Goal: Find specific page/section: Find specific page/section

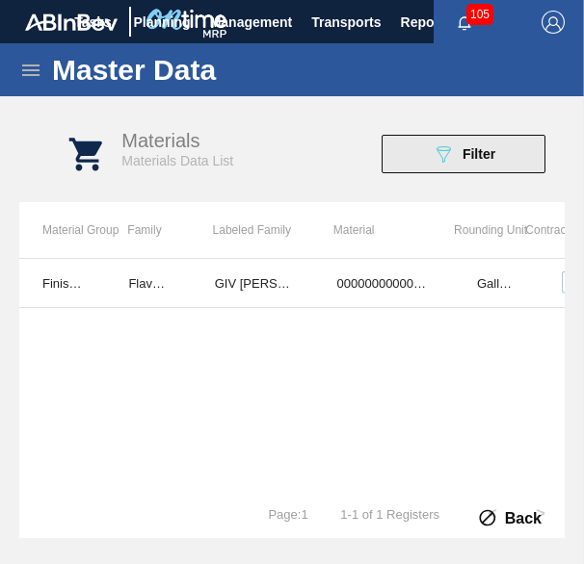
click at [541, 165] on button "089F7B8B-B2A5-4AFE-B5C0-19BA573D28AC Filter" at bounding box center [463, 154] width 164 height 39
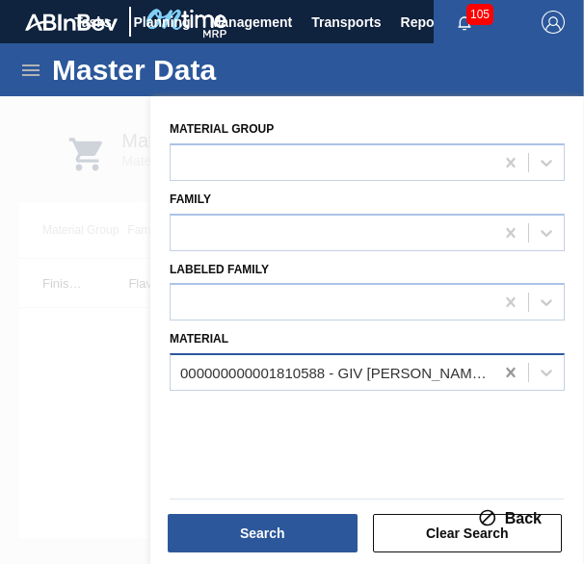
click at [510, 373] on icon at bounding box center [510, 373] width 9 height 10
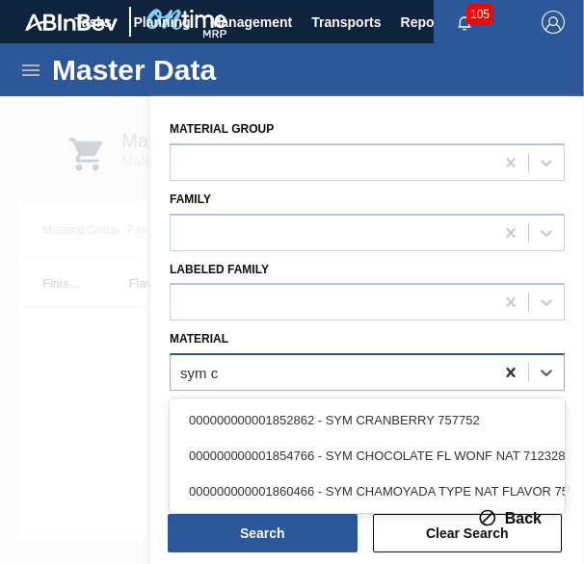
type input "sym ch"
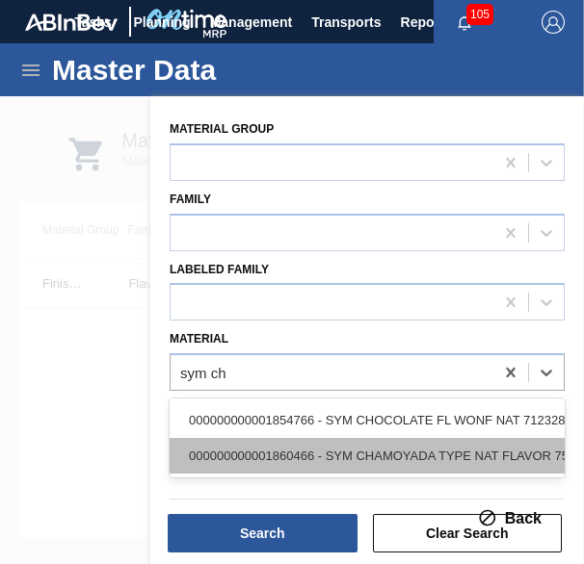
click at [387, 459] on div "000000000001860466 - SYM CHAMOYADA TYPE NAT FLAVOR 753336" at bounding box center [366, 456] width 395 height 36
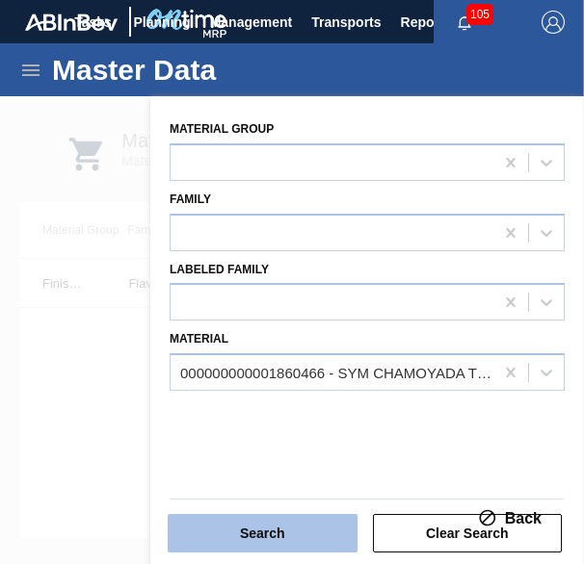
click at [275, 531] on button "Search" at bounding box center [263, 533] width 190 height 39
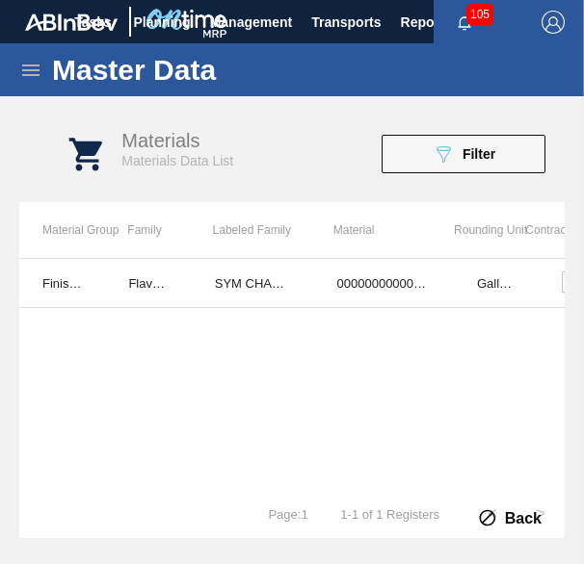
click at [30, 73] on icon at bounding box center [30, 70] width 23 height 23
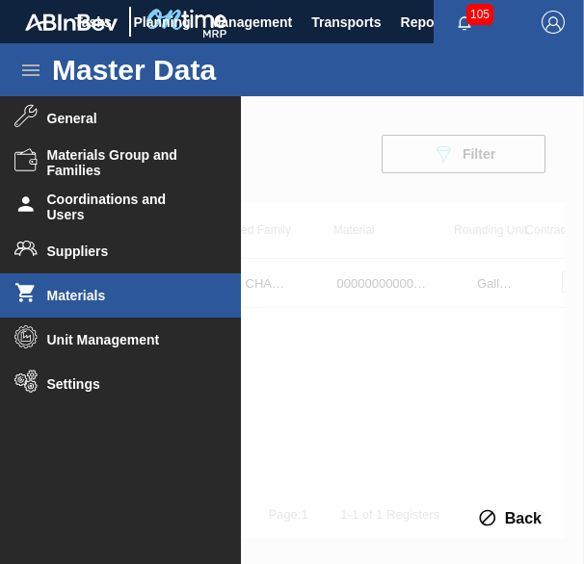
click at [98, 286] on li "Materials" at bounding box center [120, 295] width 241 height 44
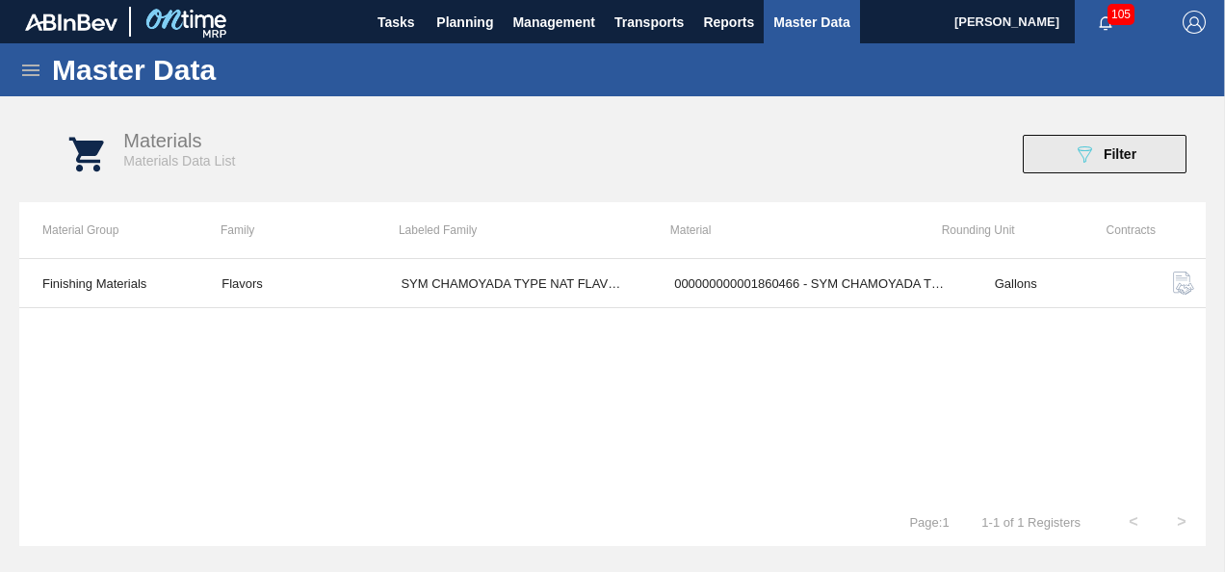
click at [1070, 165] on button "089F7B8B-B2A5-4AFE-B5C0-19BA573D28AC Filter" at bounding box center [1105, 154] width 164 height 39
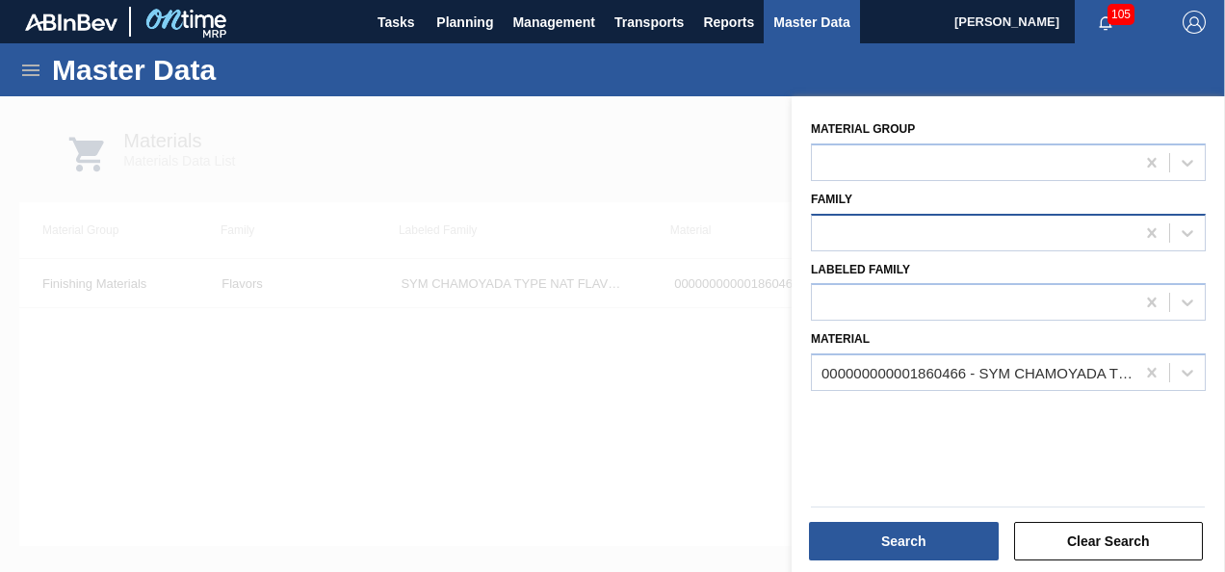
click at [1041, 246] on div at bounding box center [973, 233] width 323 height 28
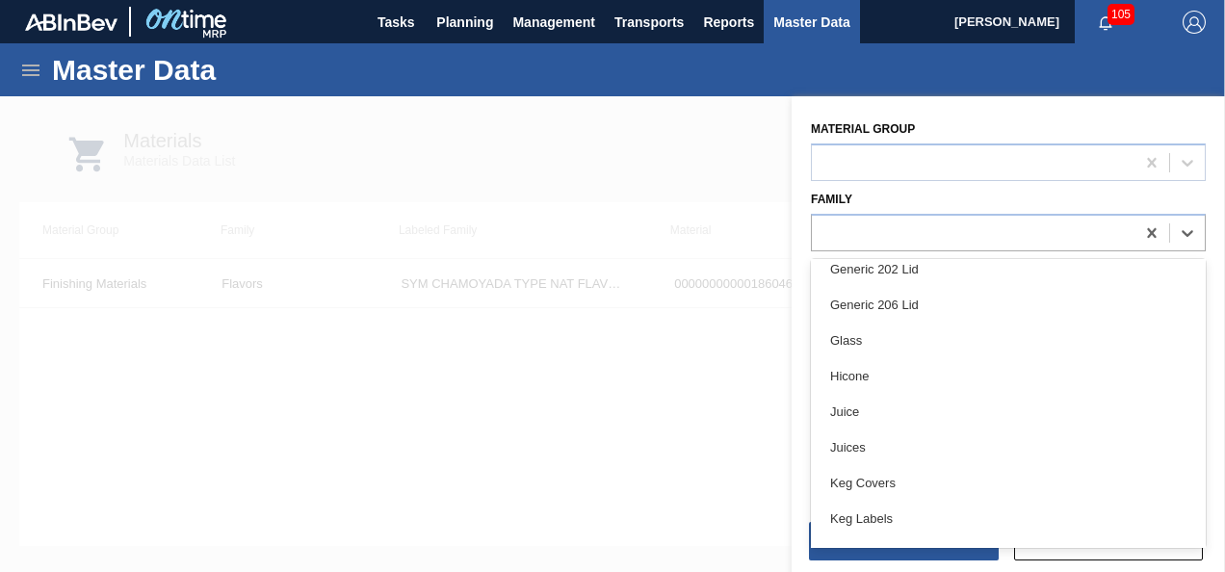
scroll to position [788, 0]
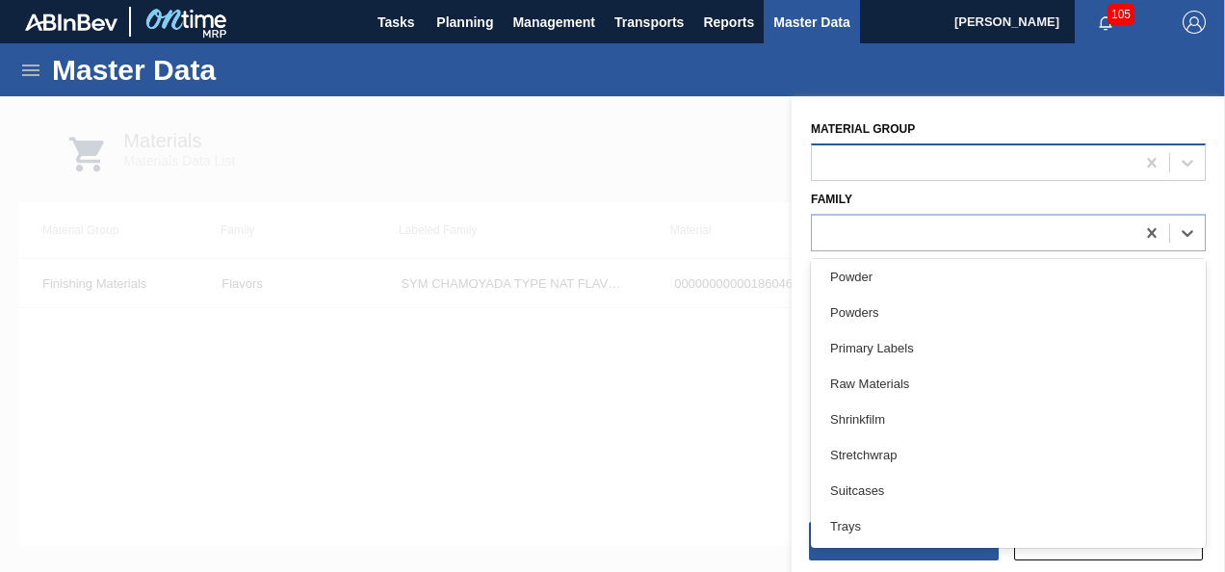
click at [925, 156] on div at bounding box center [973, 162] width 323 height 28
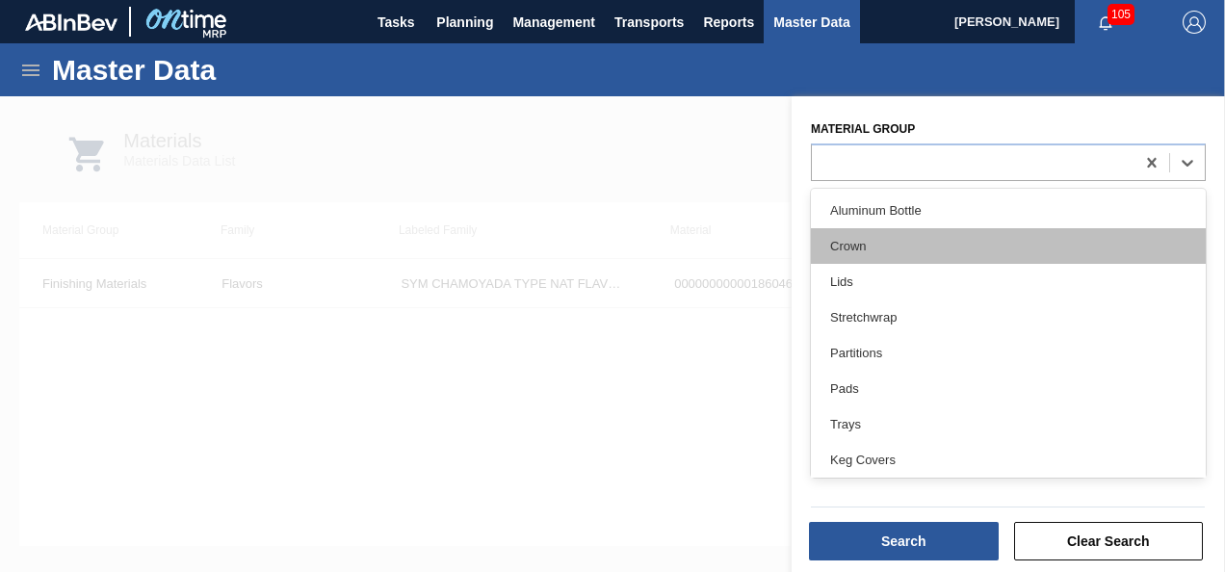
scroll to position [396, 0]
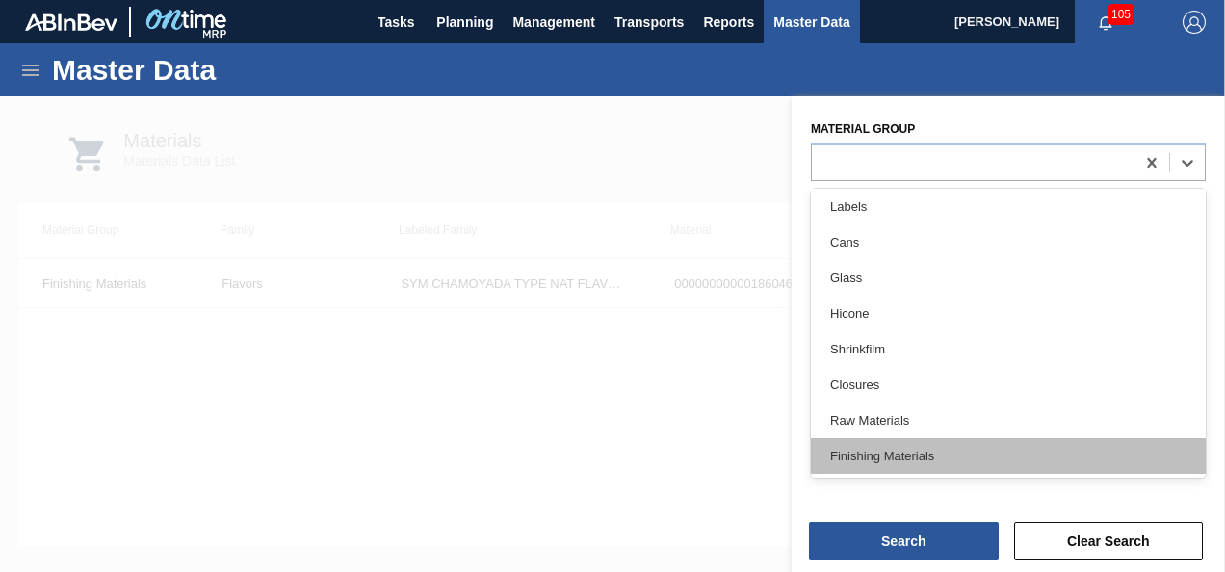
click at [933, 449] on div "Finishing Materials" at bounding box center [1008, 456] width 395 height 36
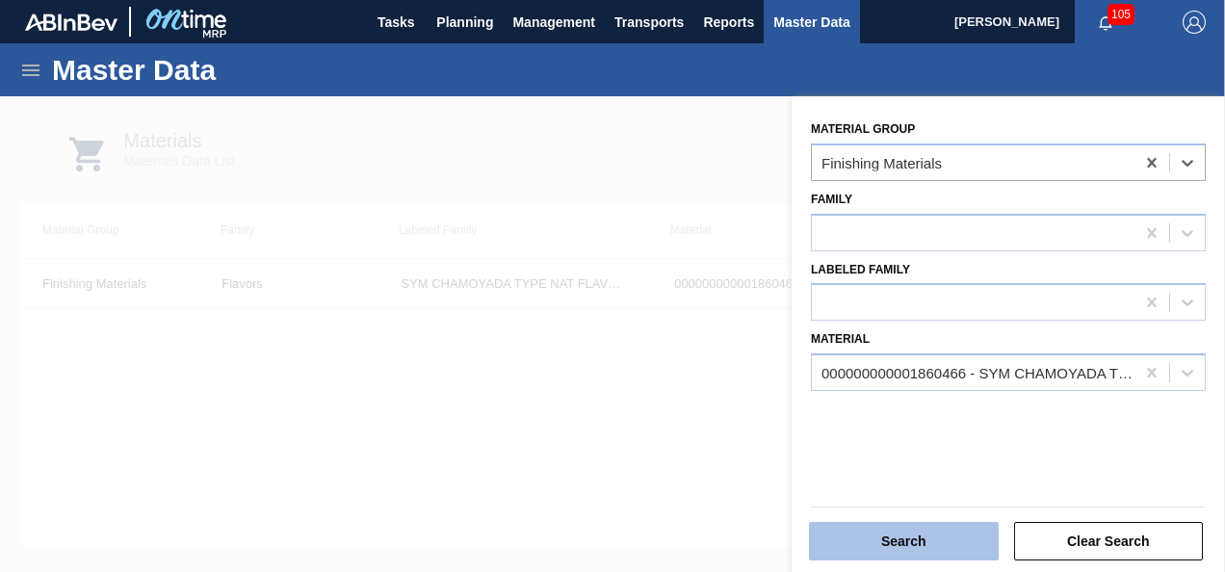
click at [938, 534] on button "Search" at bounding box center [904, 541] width 190 height 39
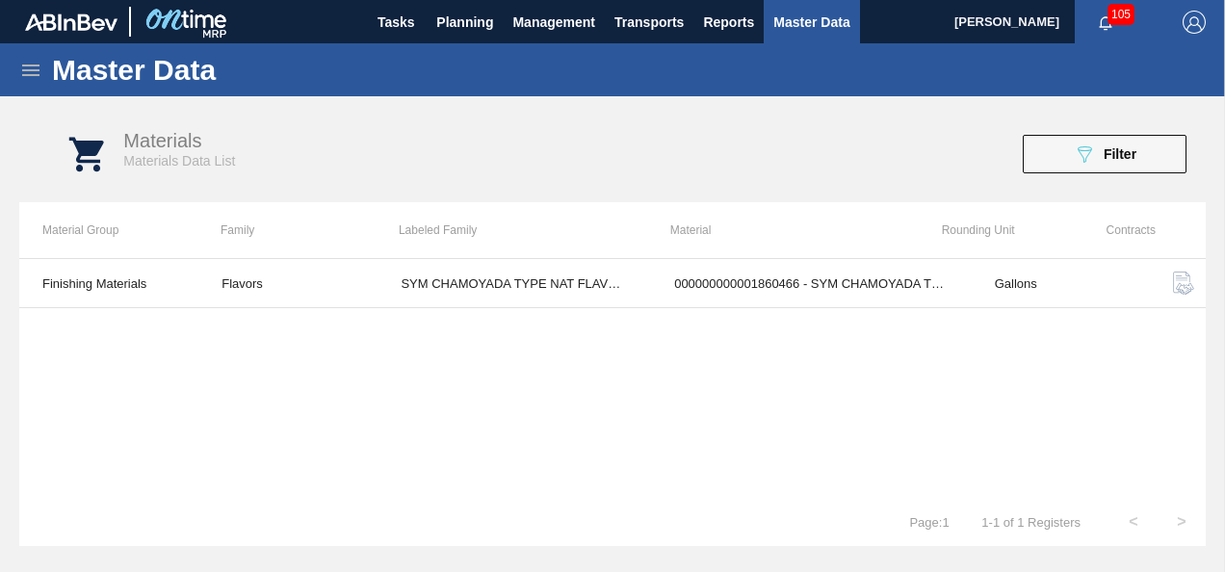
click at [24, 70] on icon at bounding box center [30, 71] width 17 height 12
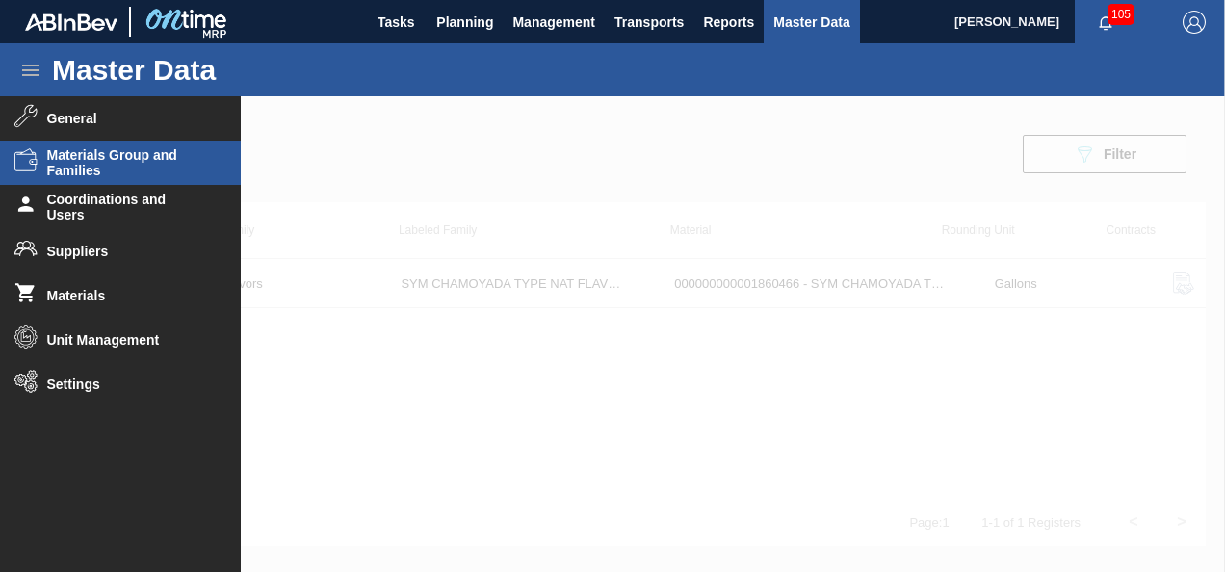
click at [145, 160] on span "Materials Group and Families" at bounding box center [126, 162] width 159 height 31
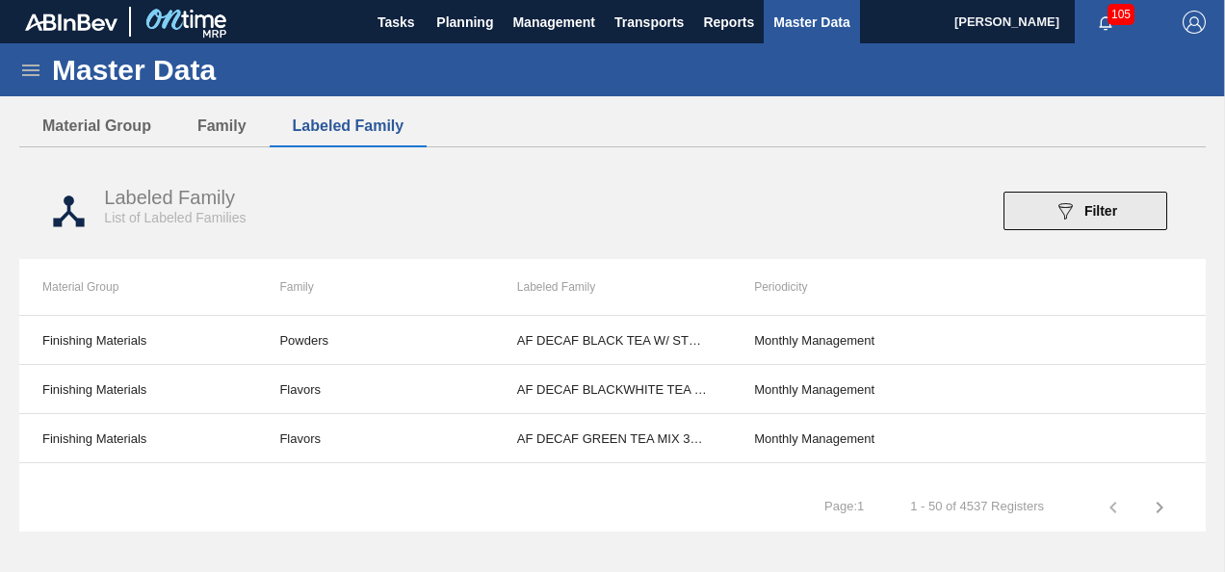
click at [1067, 214] on icon at bounding box center [1065, 211] width 14 height 16
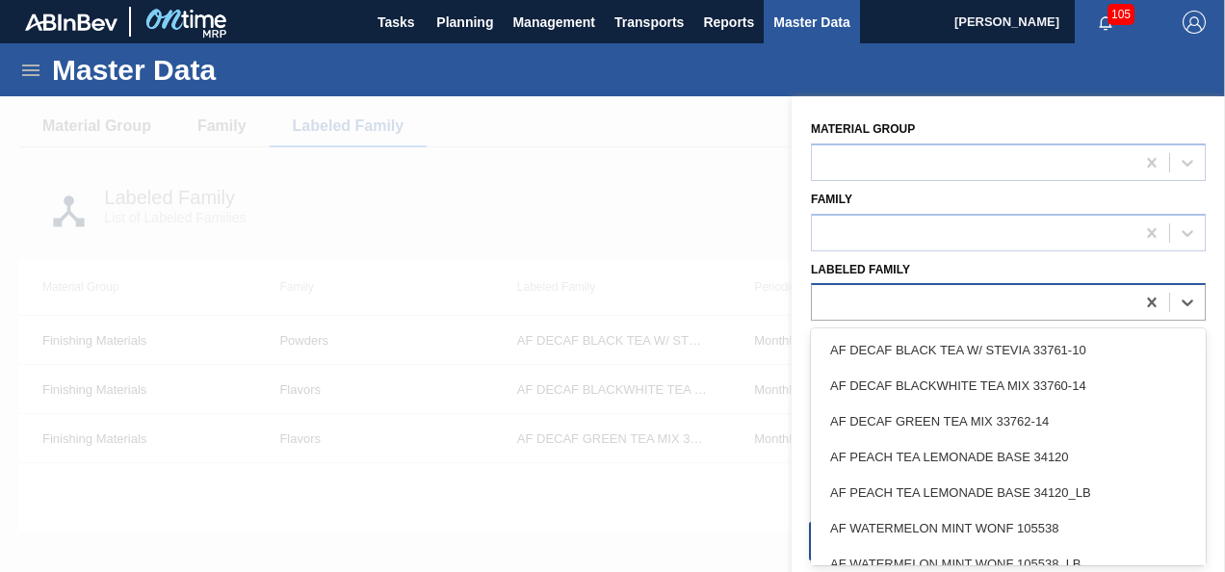
click at [1032, 316] on div at bounding box center [1008, 302] width 395 height 38
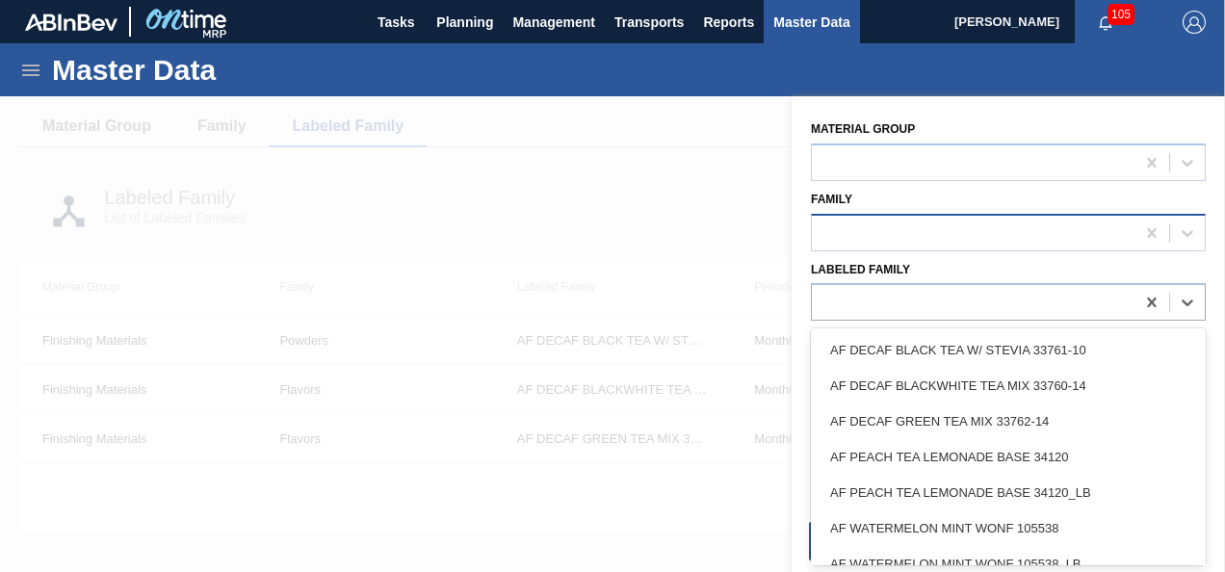
click at [998, 241] on div at bounding box center [973, 233] width 323 height 28
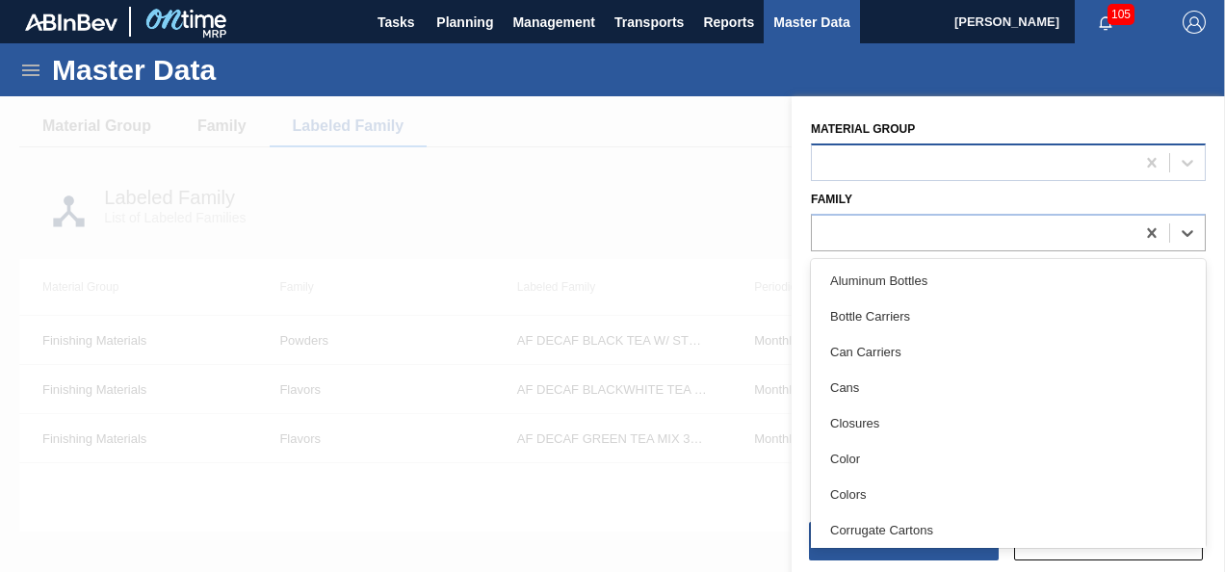
click at [980, 167] on div at bounding box center [973, 162] width 323 height 28
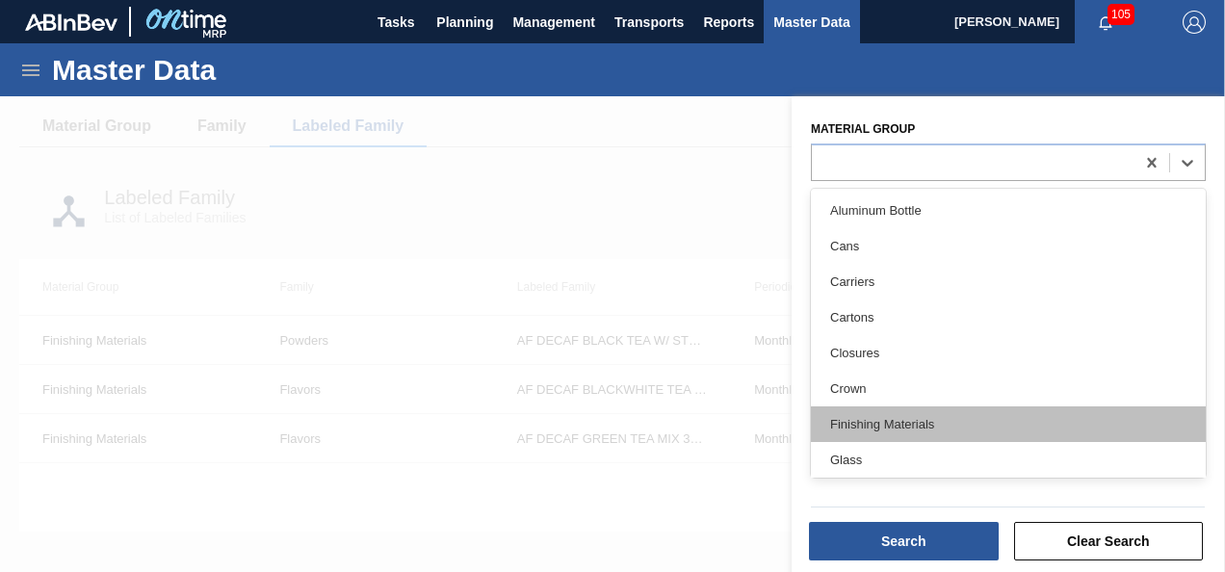
click at [936, 414] on div "Finishing Materials" at bounding box center [1008, 424] width 395 height 36
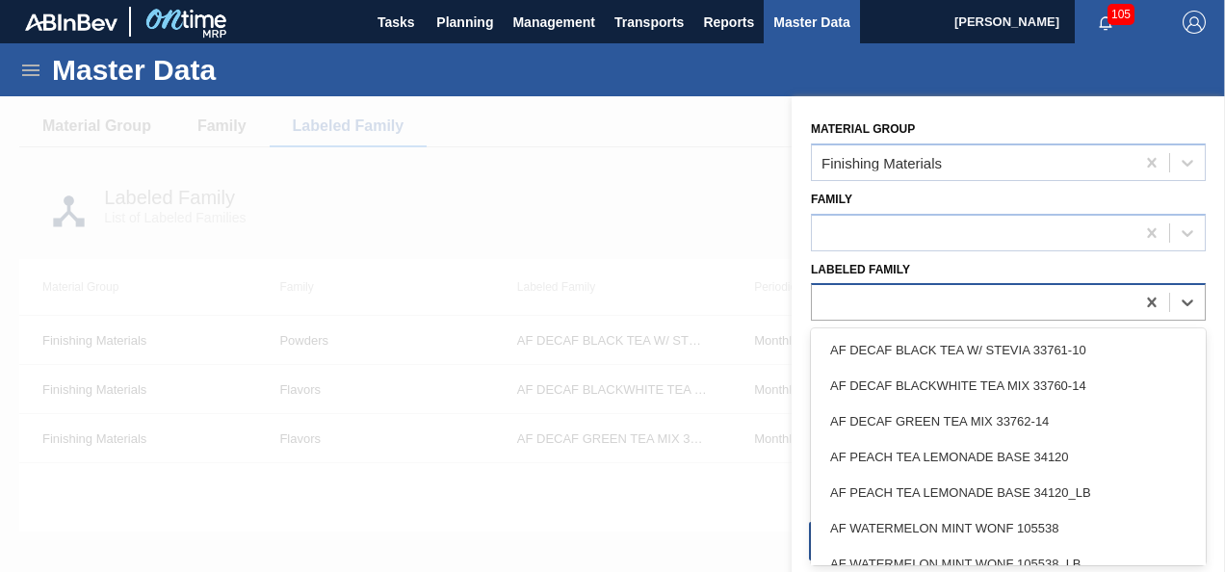
click at [976, 297] on div at bounding box center [973, 303] width 323 height 28
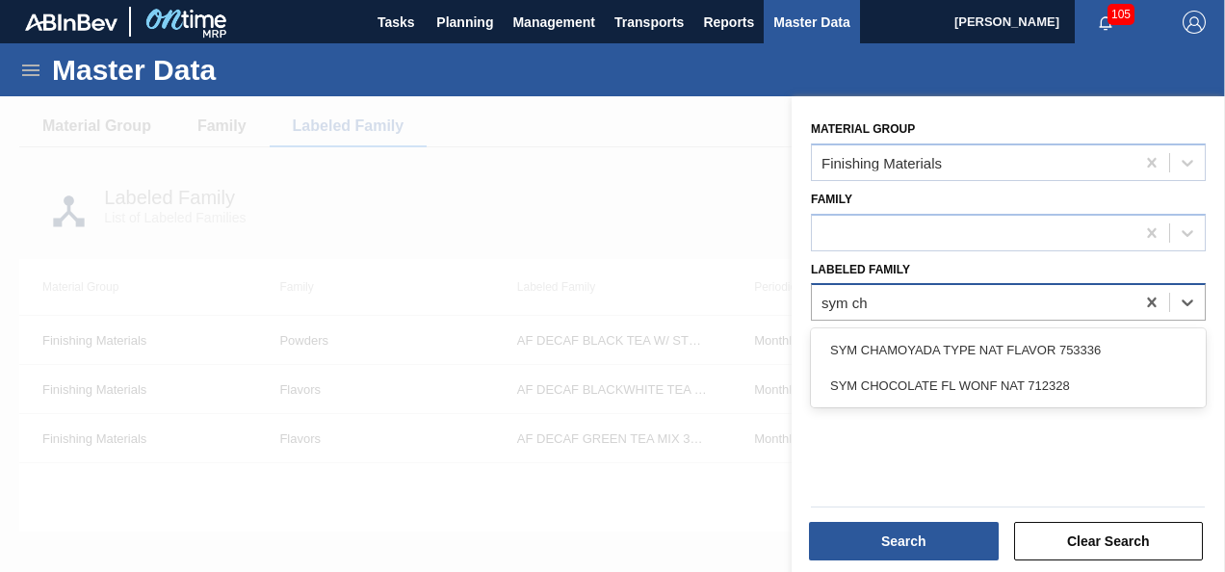
type Family "sym cha"
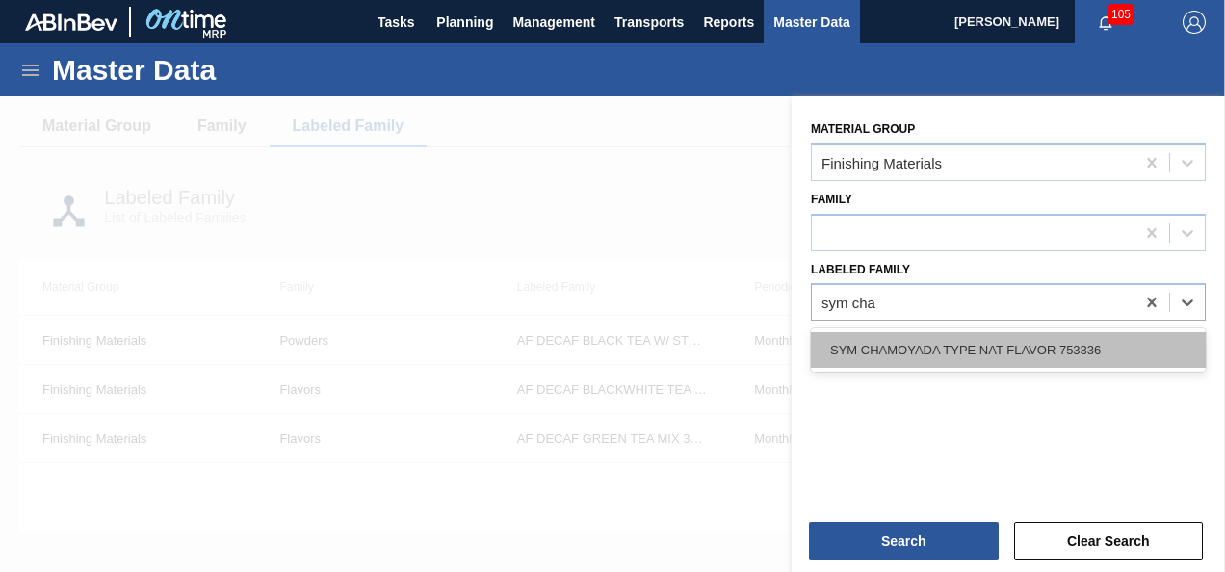
click at [985, 347] on div "SYM CHAMOYADA TYPE NAT FLAVOR 753336" at bounding box center [1008, 350] width 395 height 36
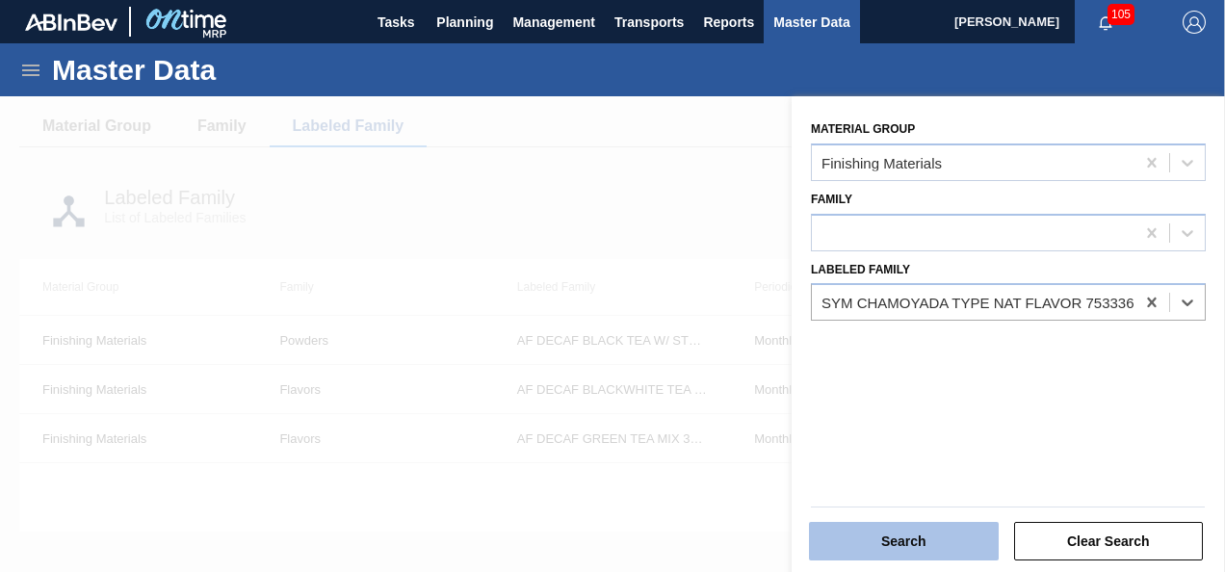
click at [893, 536] on button "Search" at bounding box center [904, 541] width 190 height 39
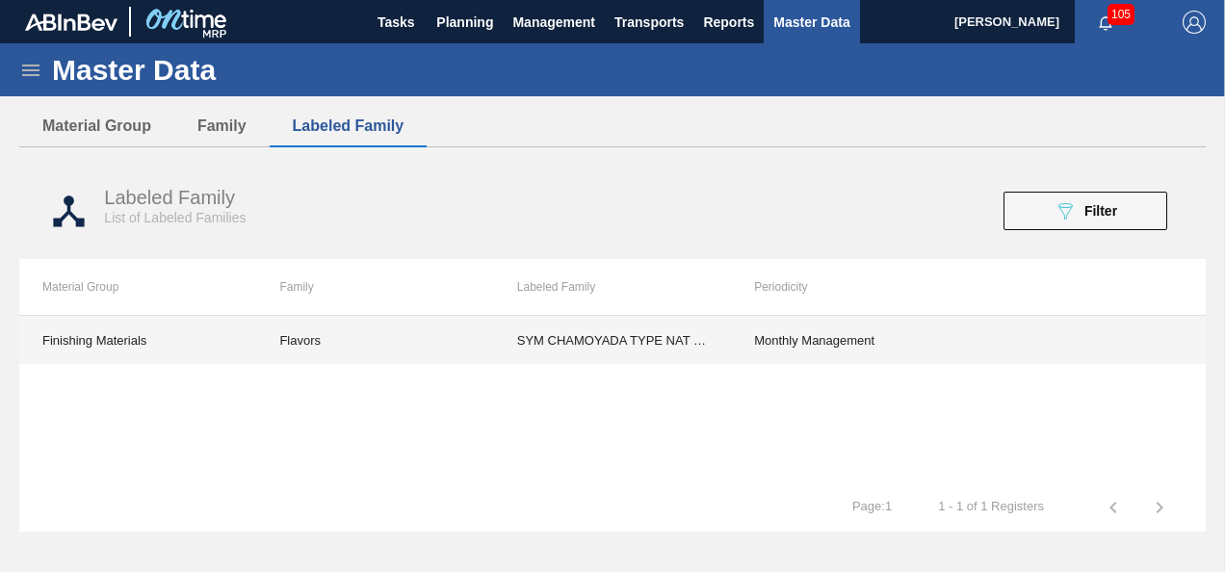
click at [304, 360] on td "Flavors" at bounding box center [374, 340] width 237 height 48
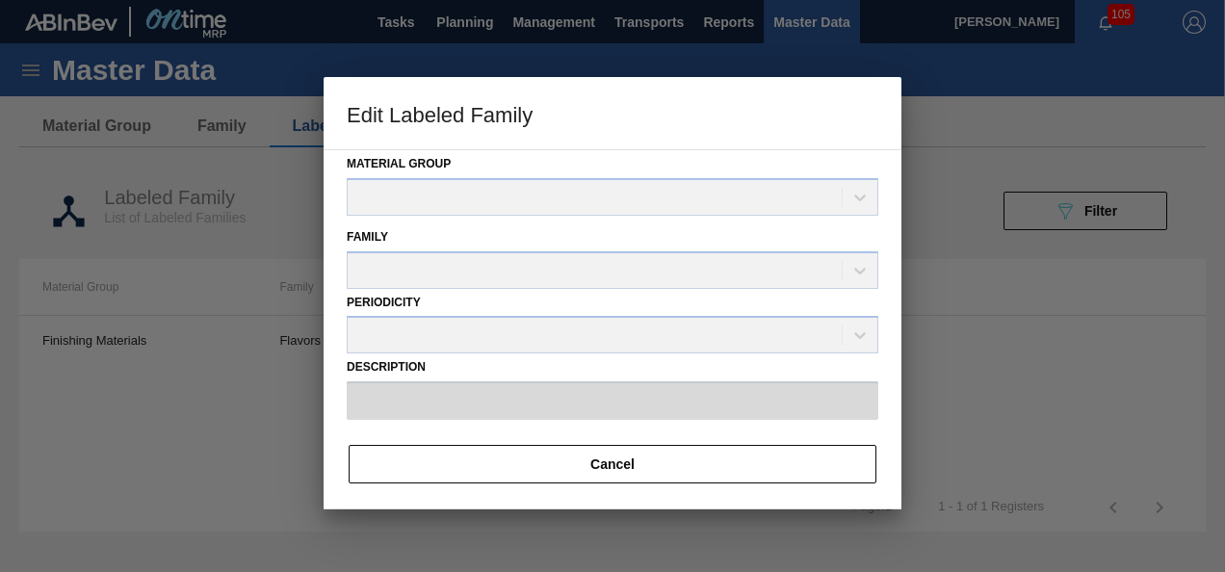
type input "SYM CHAMOYADA TYPE NAT FLAVOR 753336"
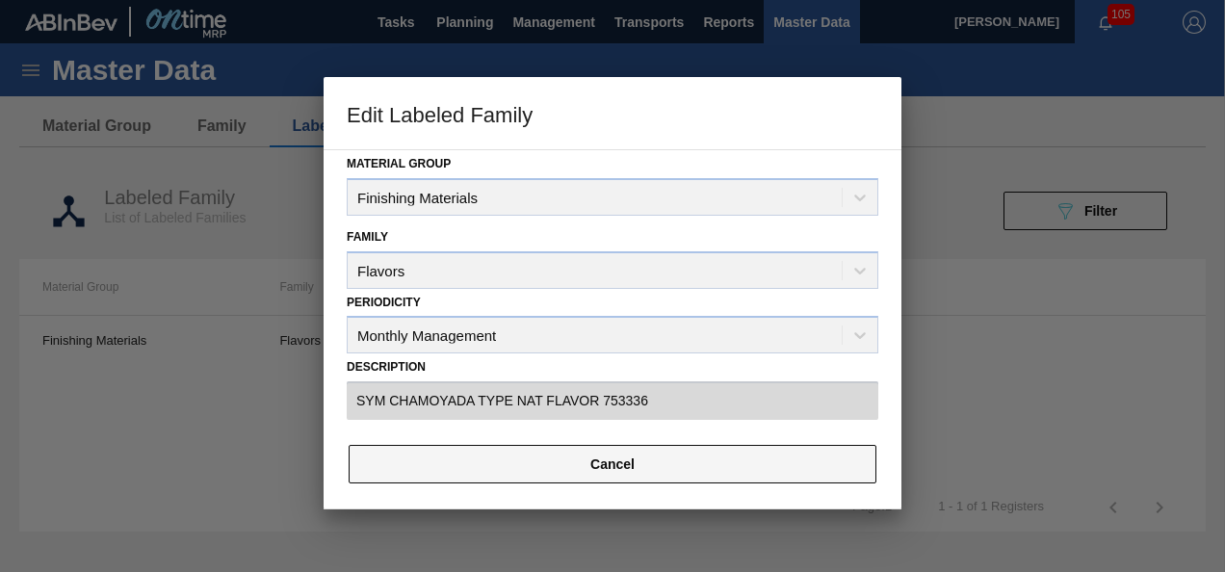
click at [578, 473] on button "Cancel" at bounding box center [613, 464] width 528 height 39
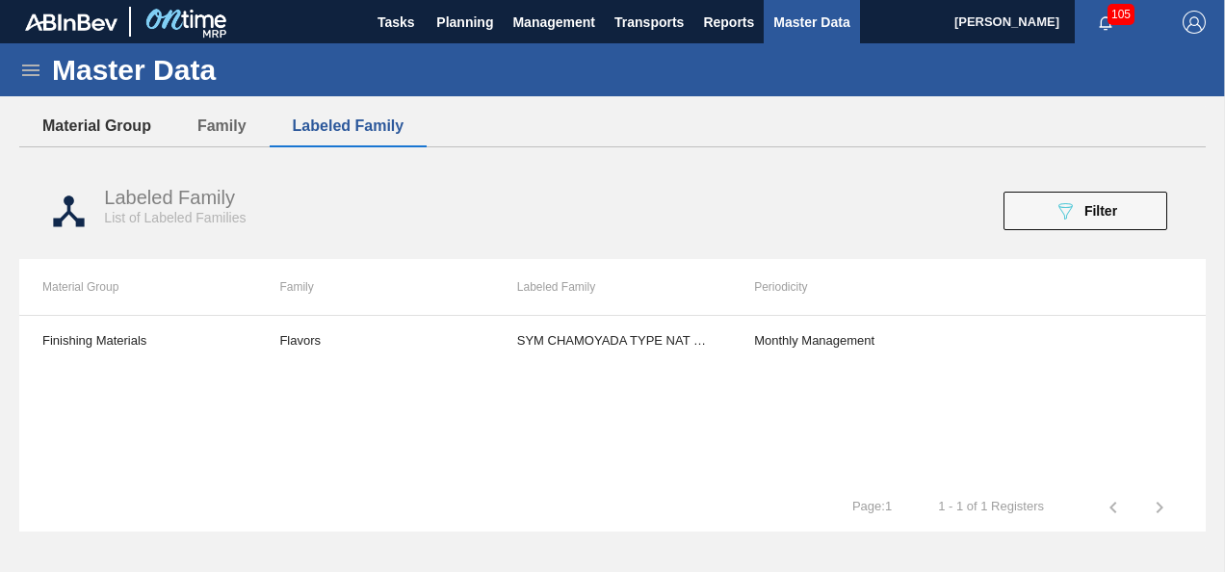
click at [102, 131] on button "Material Group" at bounding box center [96, 126] width 155 height 40
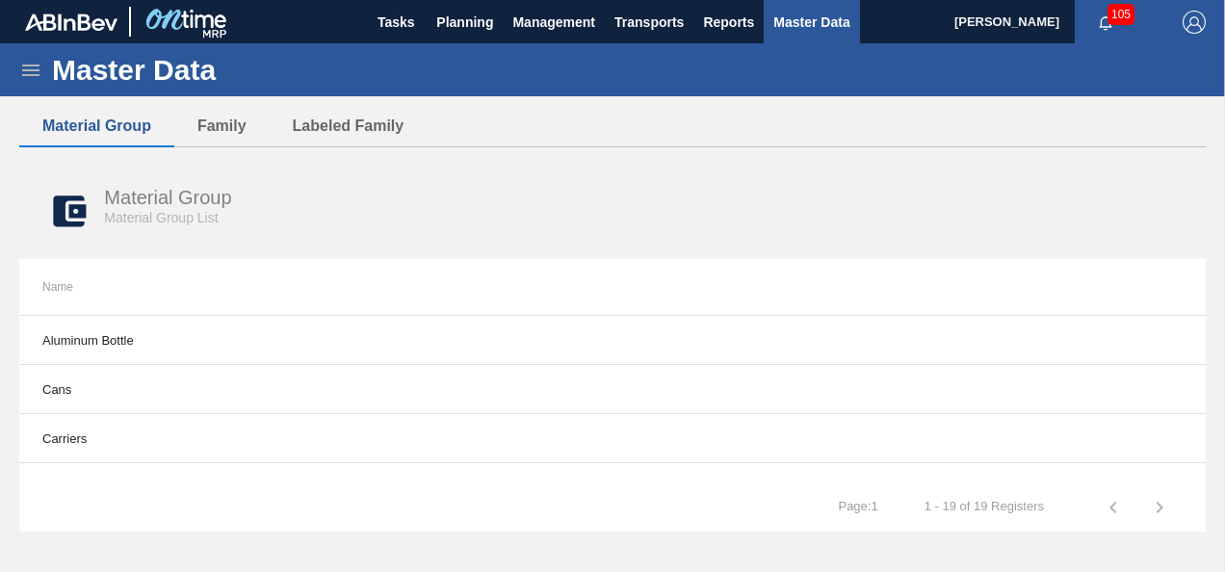
click at [21, 73] on icon at bounding box center [30, 70] width 23 height 23
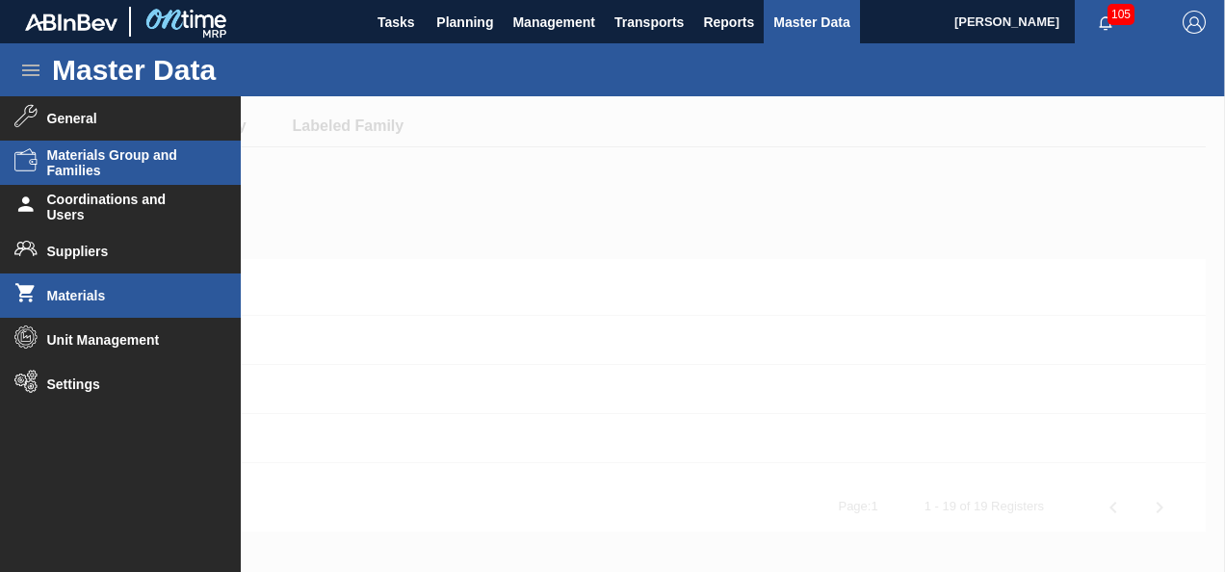
click at [135, 280] on li "Materials" at bounding box center [120, 295] width 241 height 44
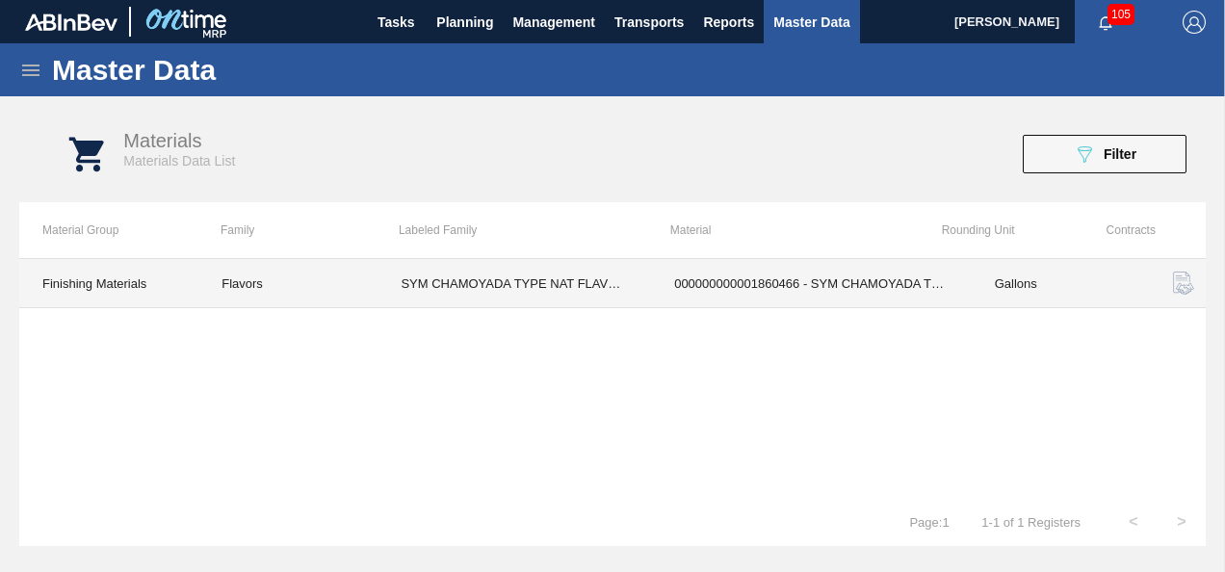
click at [260, 277] on td "Flavors" at bounding box center [287, 283] width 179 height 49
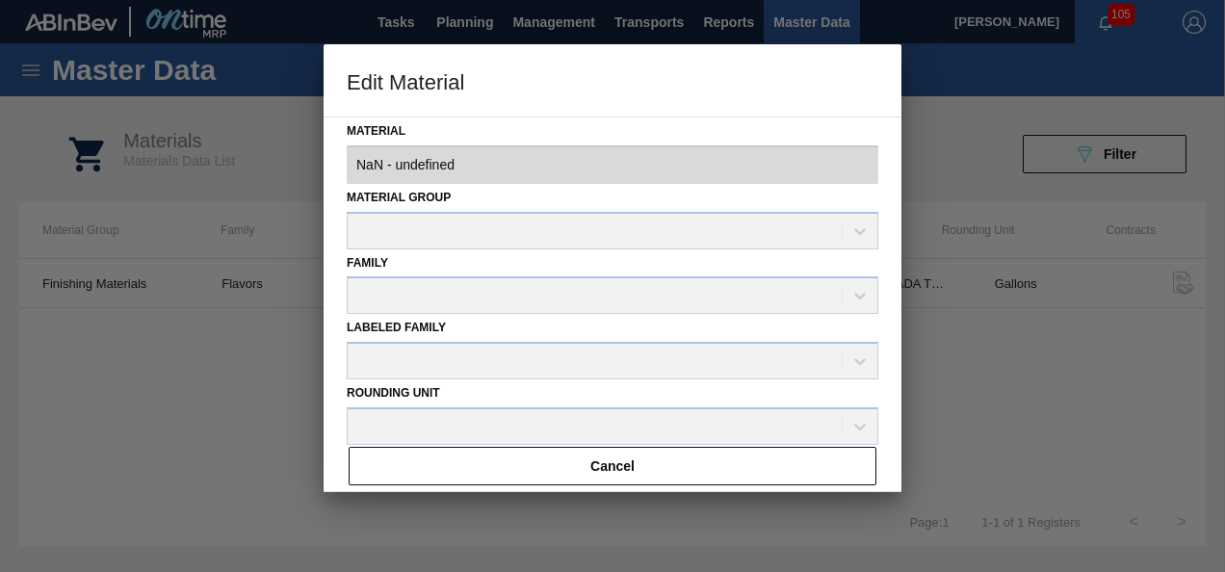
type input "1860466 - 000000000001860466 - SYM CHAMOYADA TYPE NAT FLAVOR 753336"
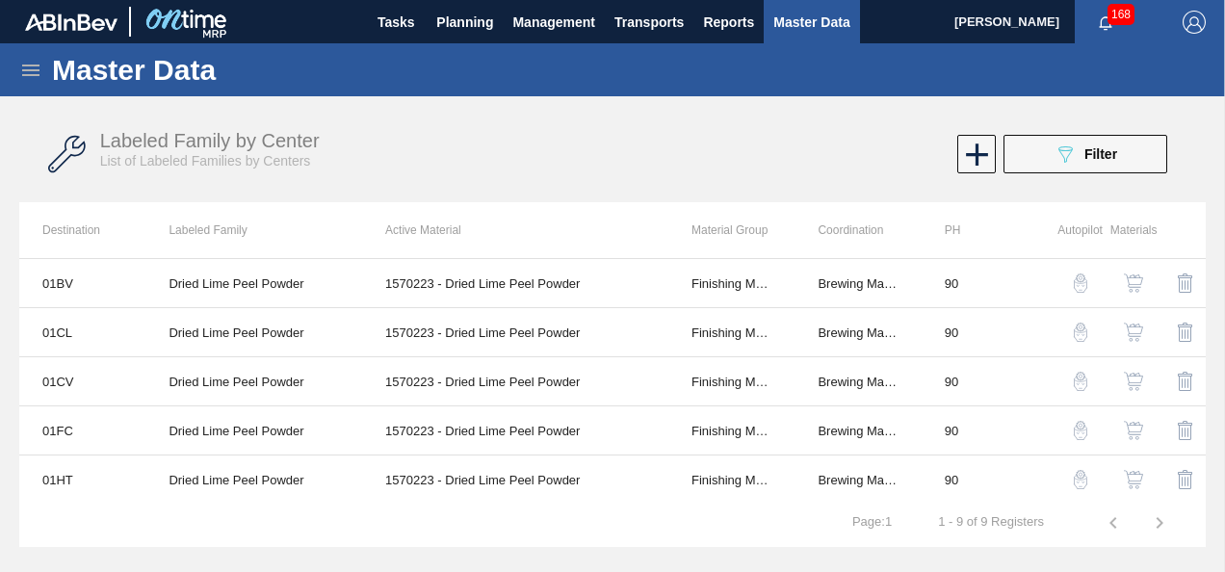
click at [1063, 173] on div "Labeled Family by Center List of Labeled Families by Centers 089F7B8B-B2A5-4AFE…" at bounding box center [612, 154] width 1186 height 72
click at [1069, 152] on icon at bounding box center [1065, 154] width 14 height 16
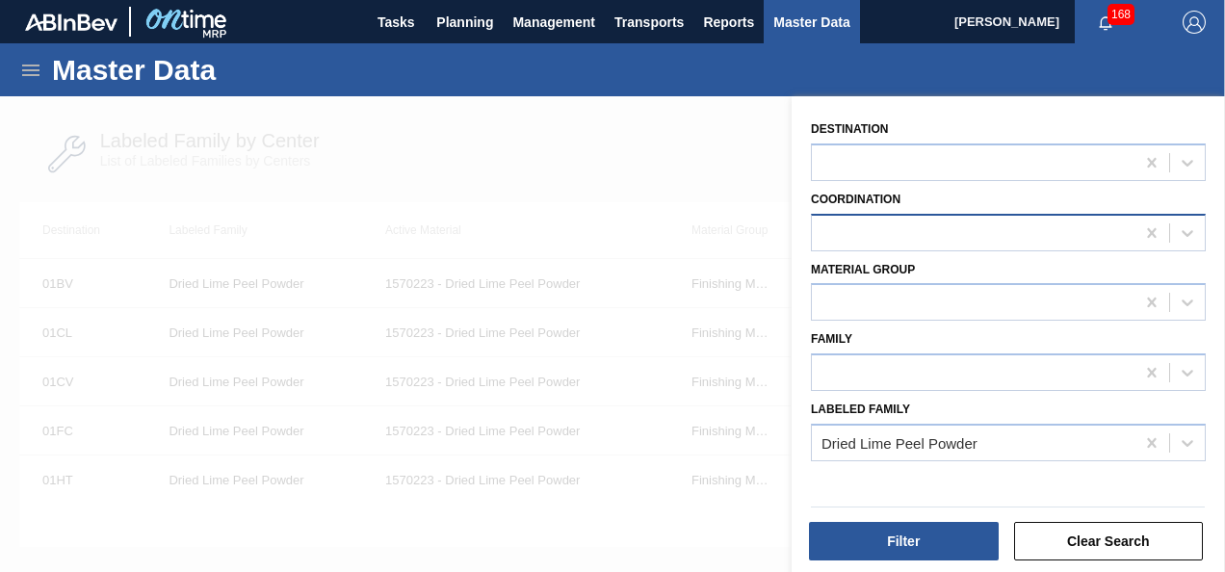
click at [1030, 231] on div at bounding box center [973, 233] width 323 height 28
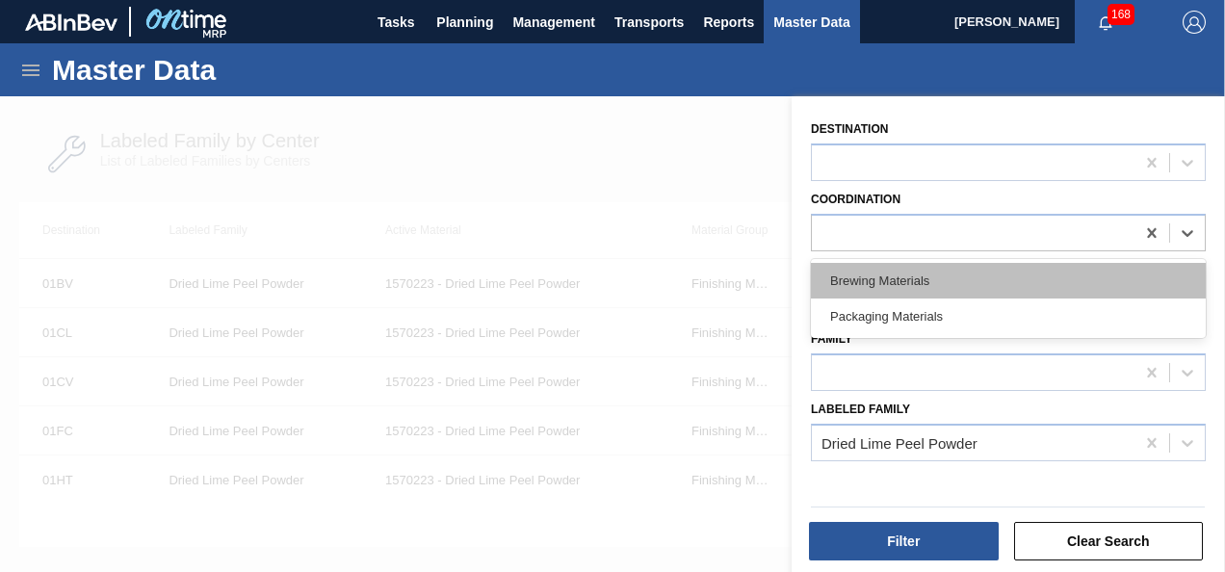
click at [999, 275] on div "Brewing Materials" at bounding box center [1008, 281] width 395 height 36
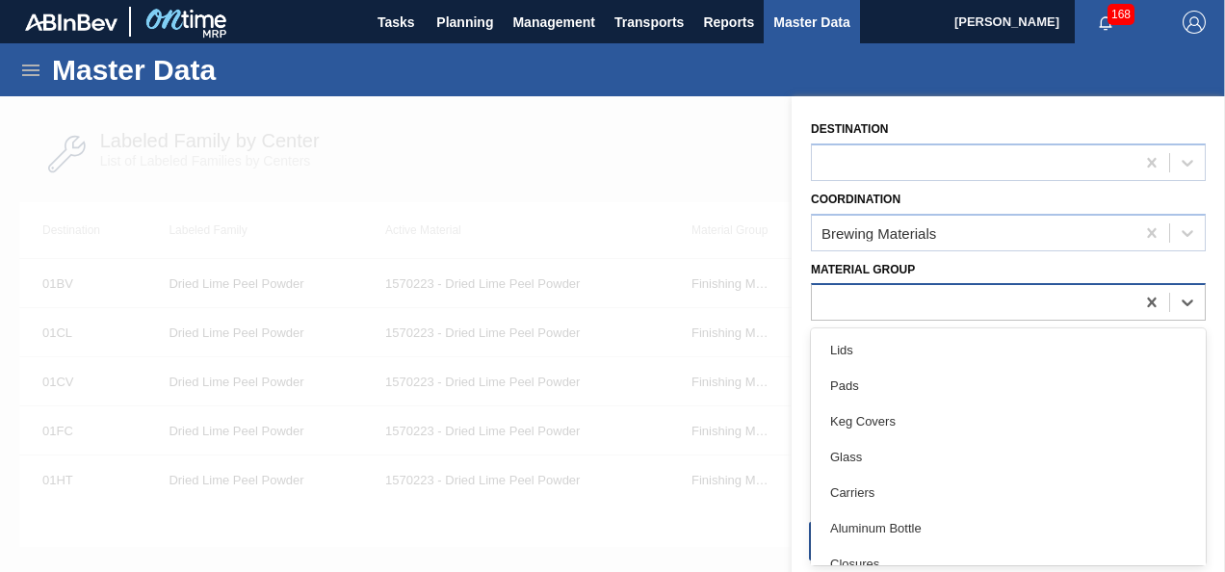
click at [997, 290] on div at bounding box center [973, 303] width 323 height 28
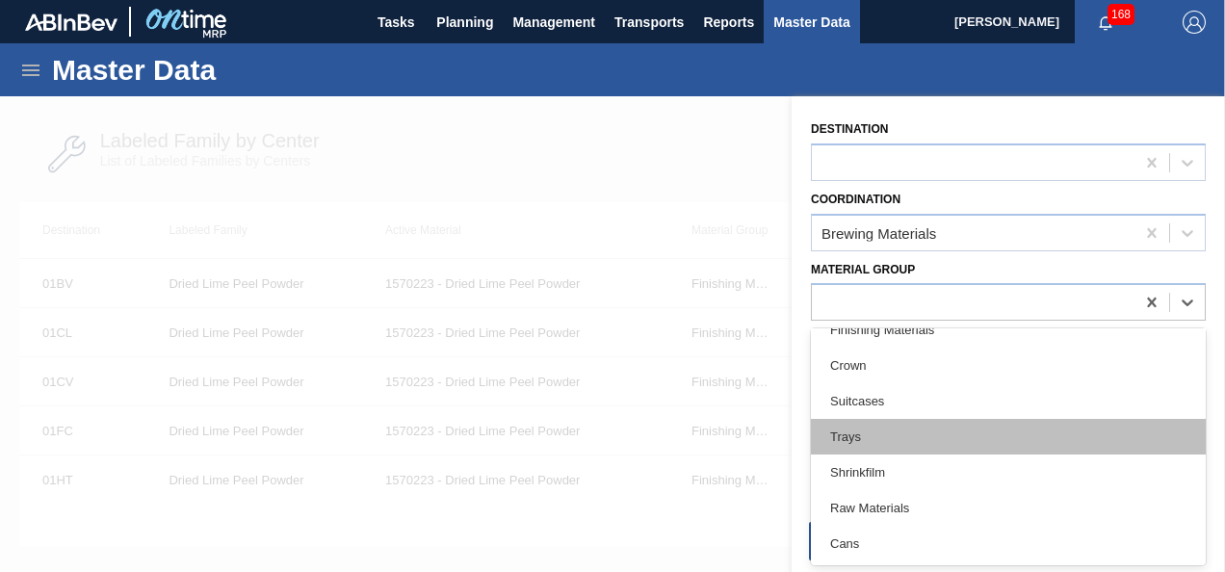
scroll to position [449, 0]
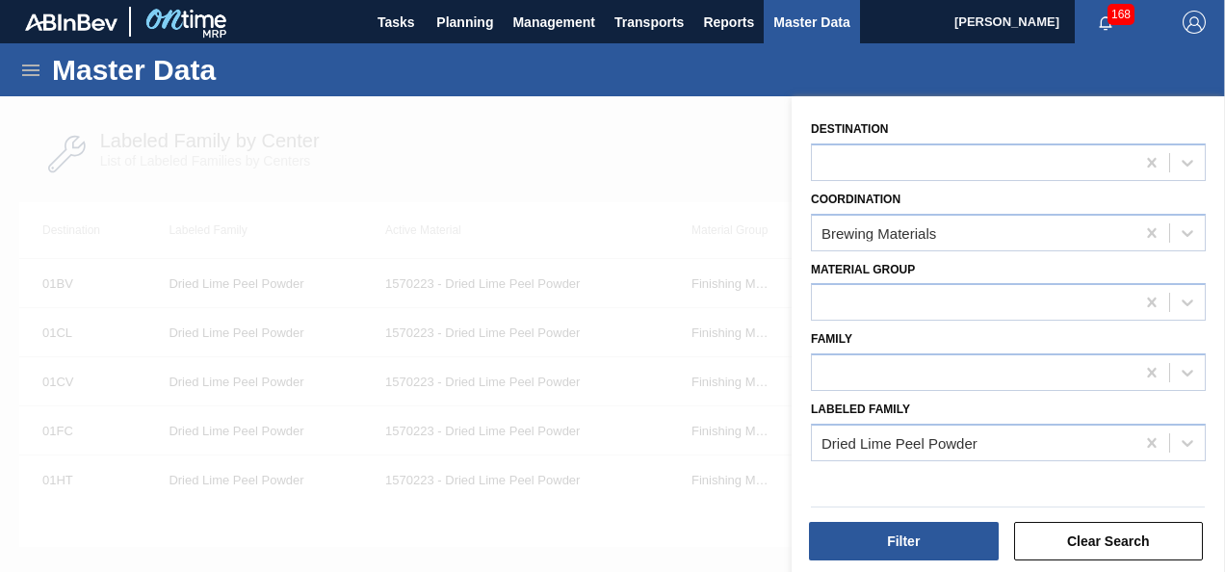
click at [797, 341] on div "Destination Coordination Brewing Materials Material Group Family Labeled Family…" at bounding box center [1008, 336] width 433 height 481
click at [1150, 437] on icon at bounding box center [1151, 442] width 19 height 19
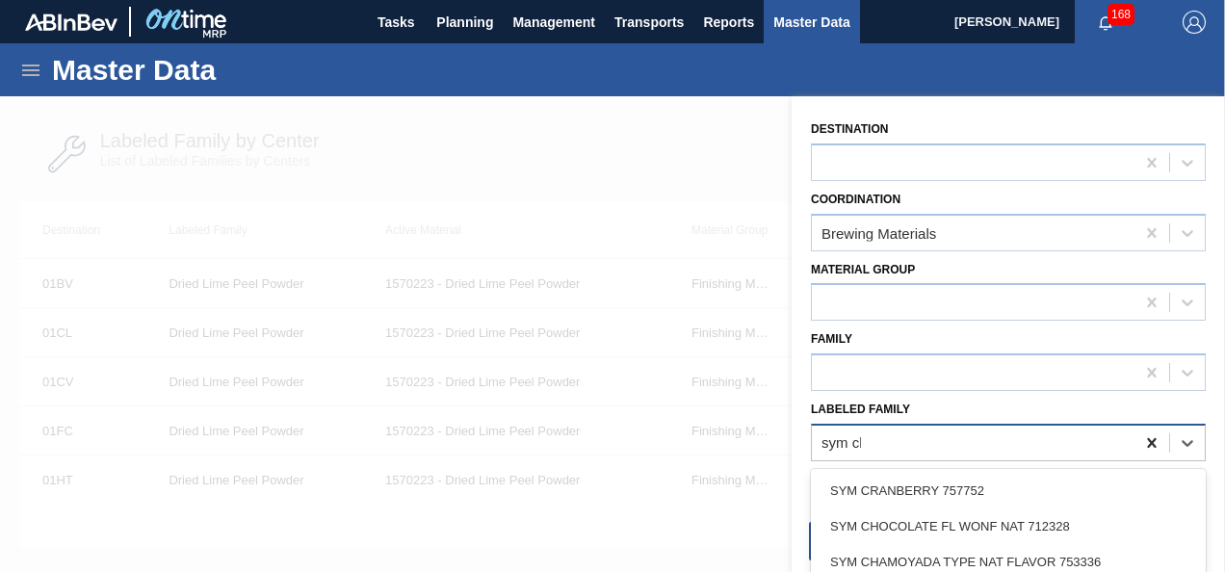
type Family "sym cha"
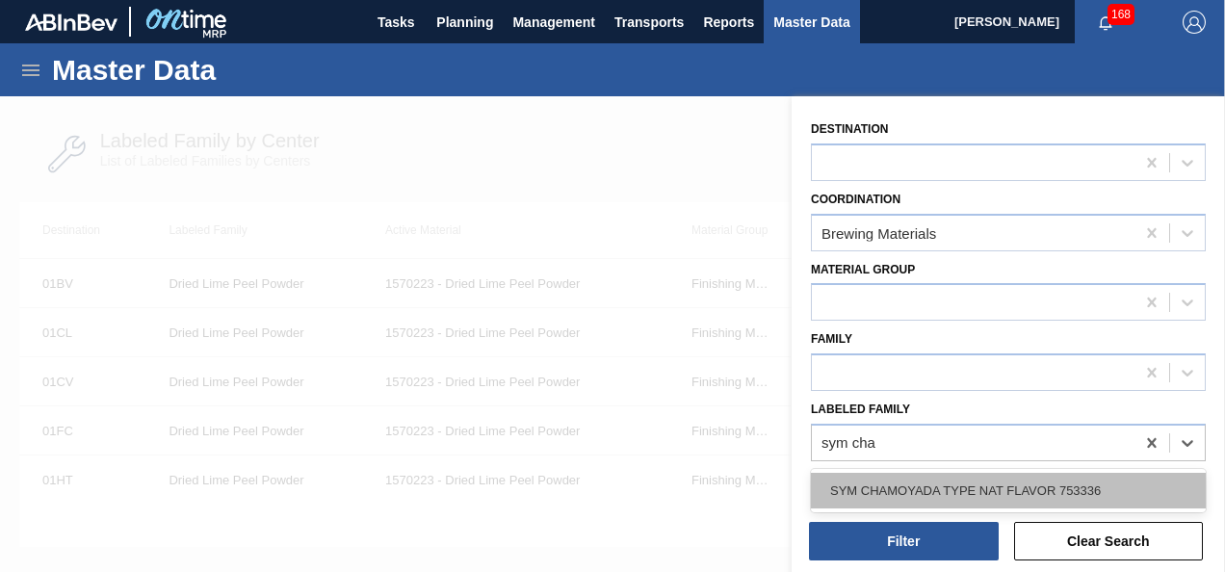
click at [1047, 487] on div "SYM CHAMOYADA TYPE NAT FLAVOR 753336" at bounding box center [1008, 491] width 395 height 36
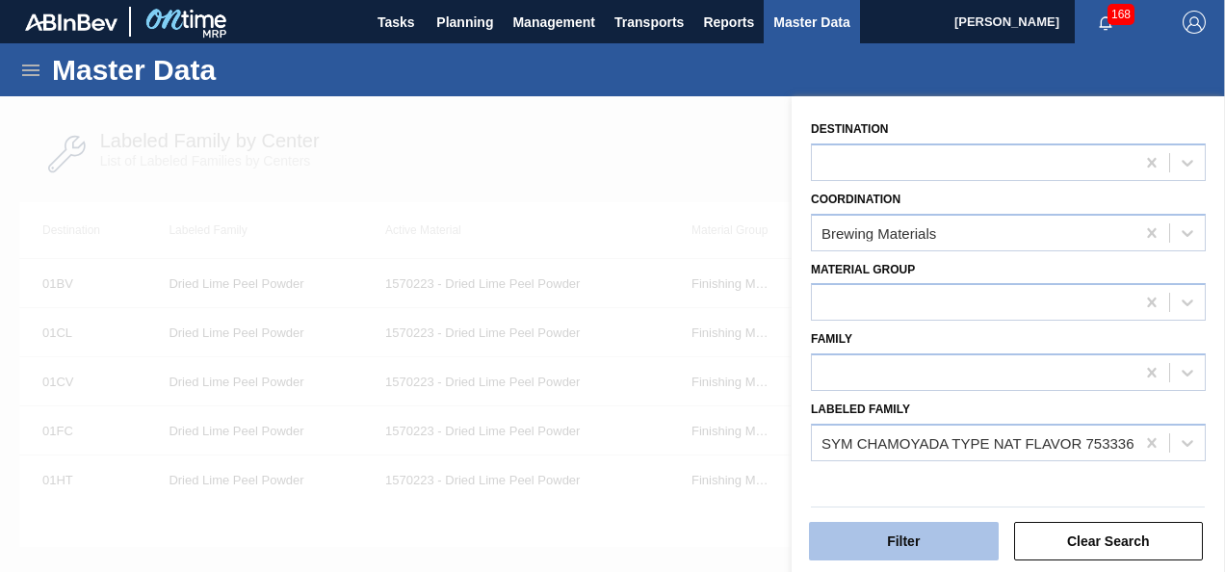
click at [896, 531] on button "Filter" at bounding box center [904, 541] width 190 height 39
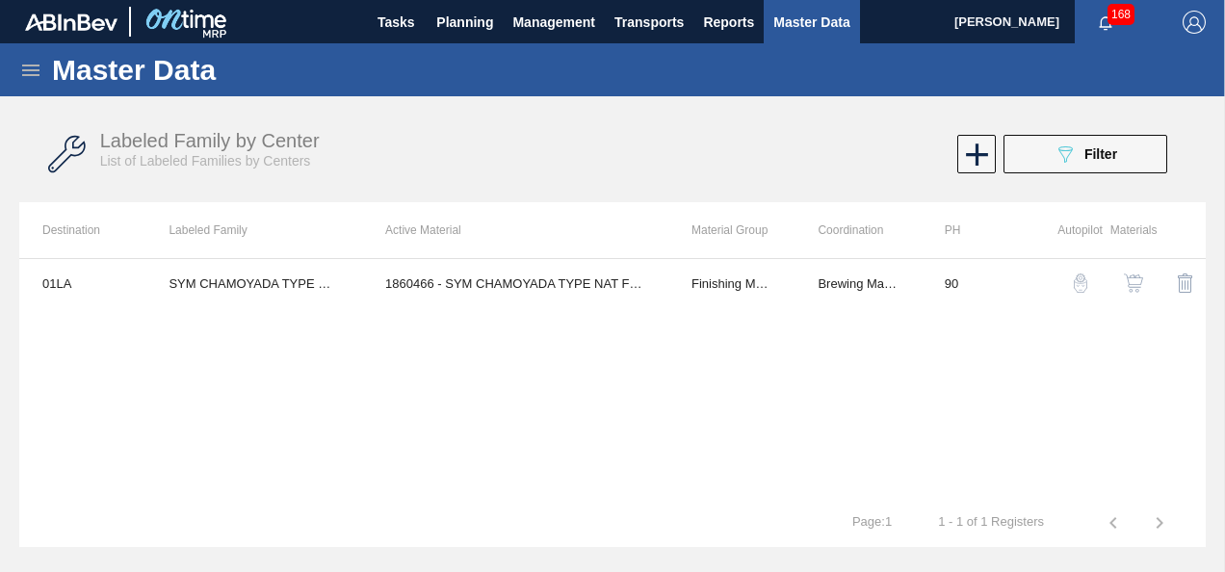
click at [442, 348] on div "01LA SYM CHAMOYADA TYPE NAT FLAVOR 753336 1860466 - SYM CHAMOYADA TYPE NAT FLAV…" at bounding box center [612, 378] width 1186 height 241
click at [1085, 148] on span "Filter" at bounding box center [1100, 153] width 33 height 15
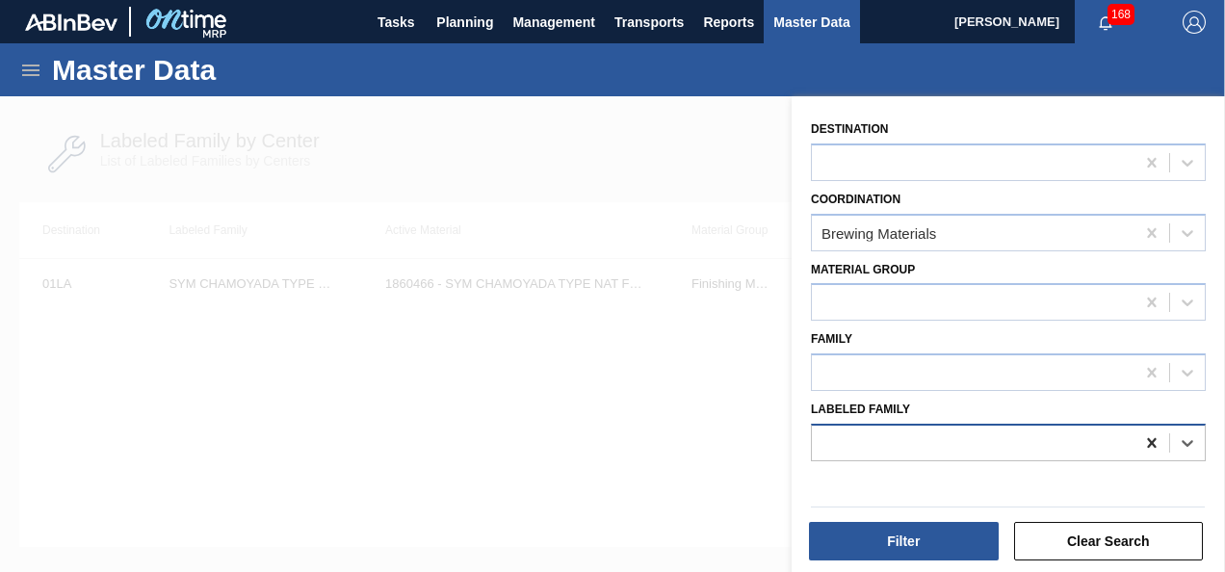
click at [1147, 431] on div at bounding box center [1151, 443] width 35 height 35
type Family "iff water"
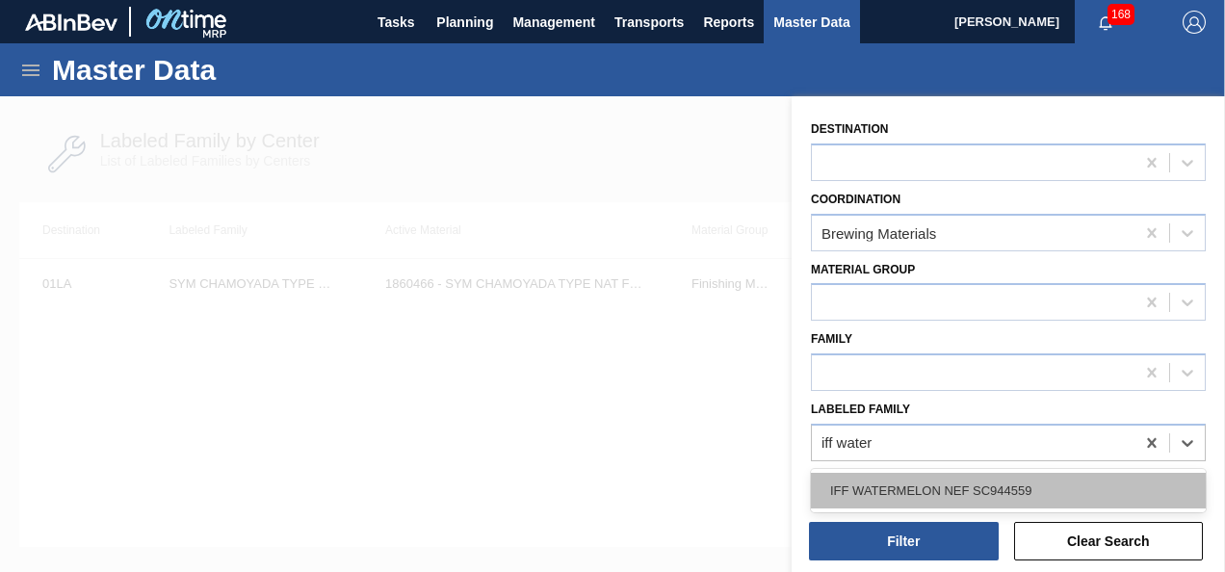
click at [1047, 490] on div "IFF WATERMELON NEF SC944559" at bounding box center [1008, 491] width 395 height 36
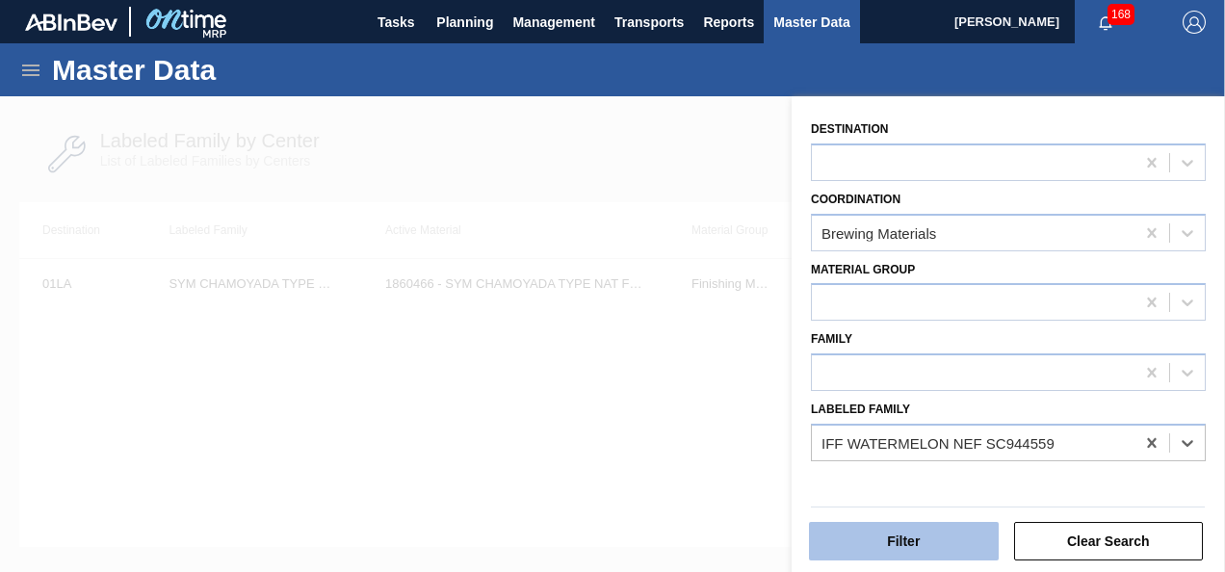
click at [917, 543] on button "Filter" at bounding box center [904, 541] width 190 height 39
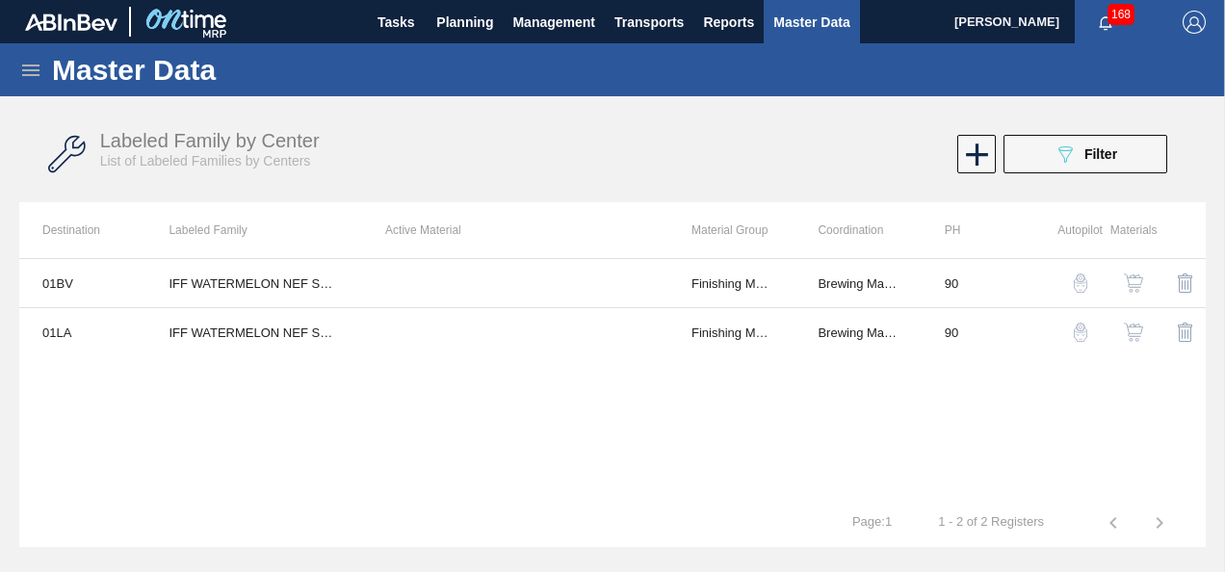
click at [401, 460] on div "01BV IFF WATERMELON NEF SC944559 Finishing Materials Brewing Materials 90 01LA …" at bounding box center [612, 378] width 1186 height 241
click at [1105, 153] on span "Filter" at bounding box center [1100, 153] width 33 height 15
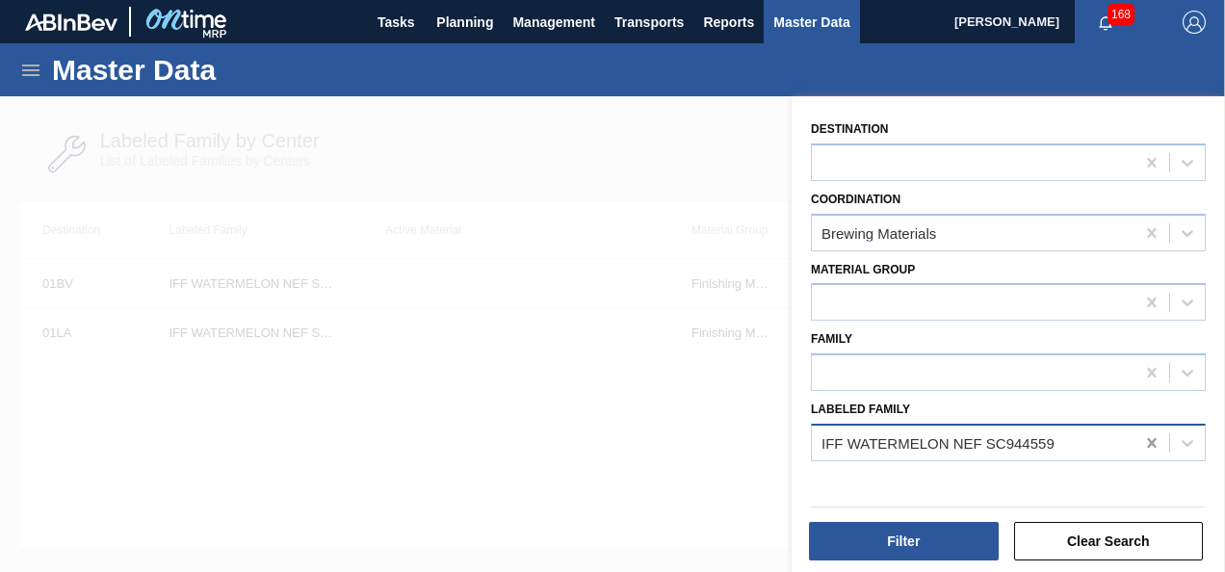
click at [1142, 436] on icon at bounding box center [1151, 442] width 19 height 19
type Family "iff apple nef"
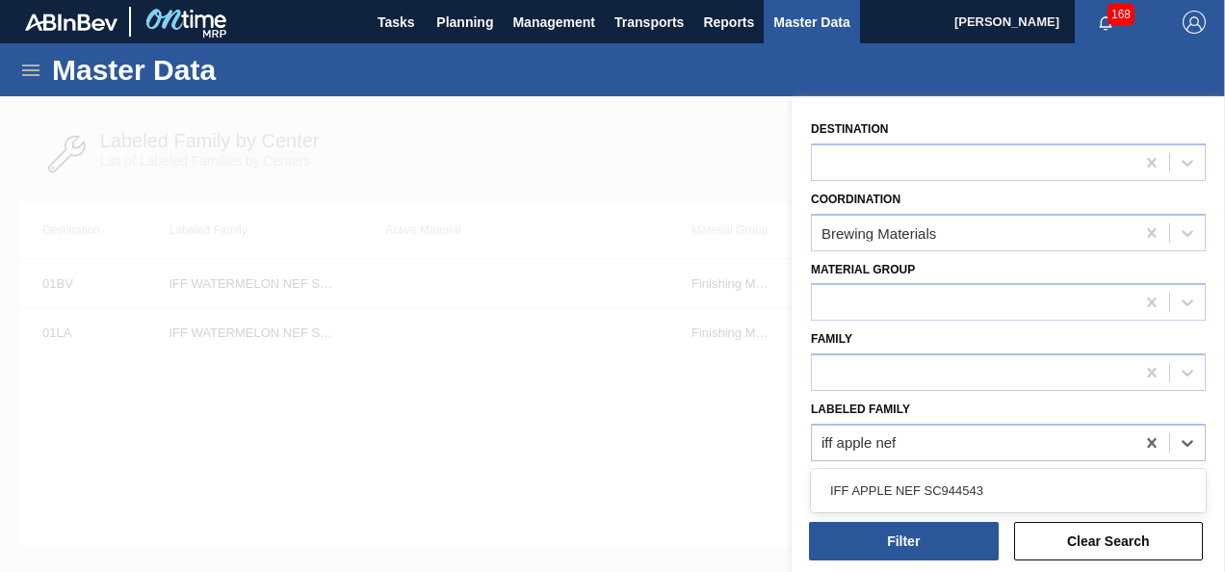
click at [1059, 510] on div "IFF APPLE NEF SC944543" at bounding box center [1008, 490] width 395 height 43
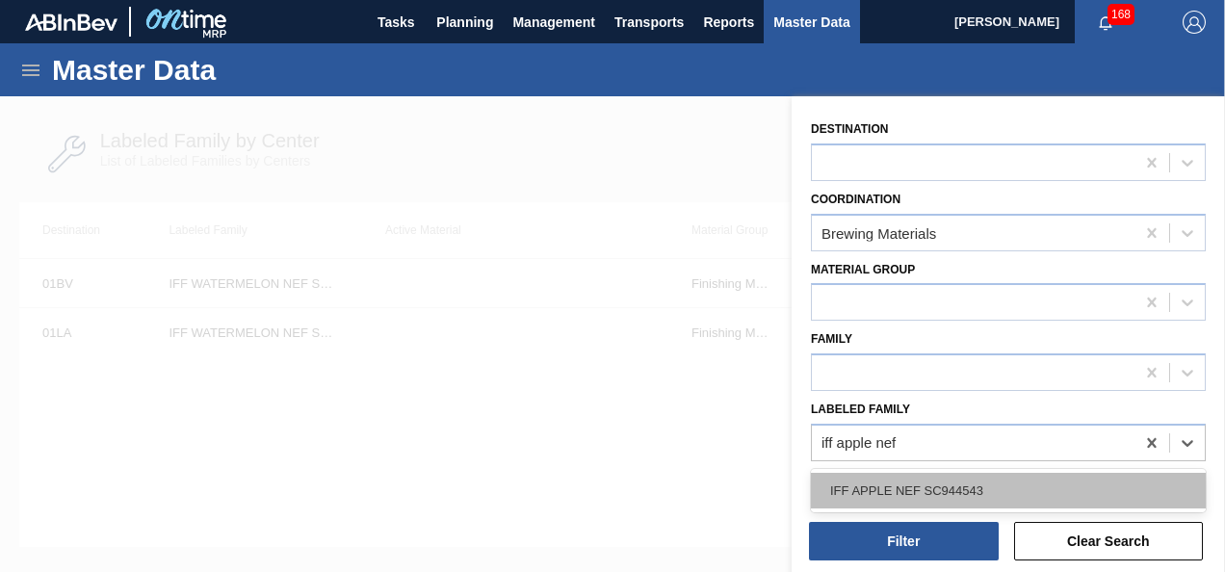
click at [1001, 487] on div "IFF APPLE NEF SC944543" at bounding box center [1008, 491] width 395 height 36
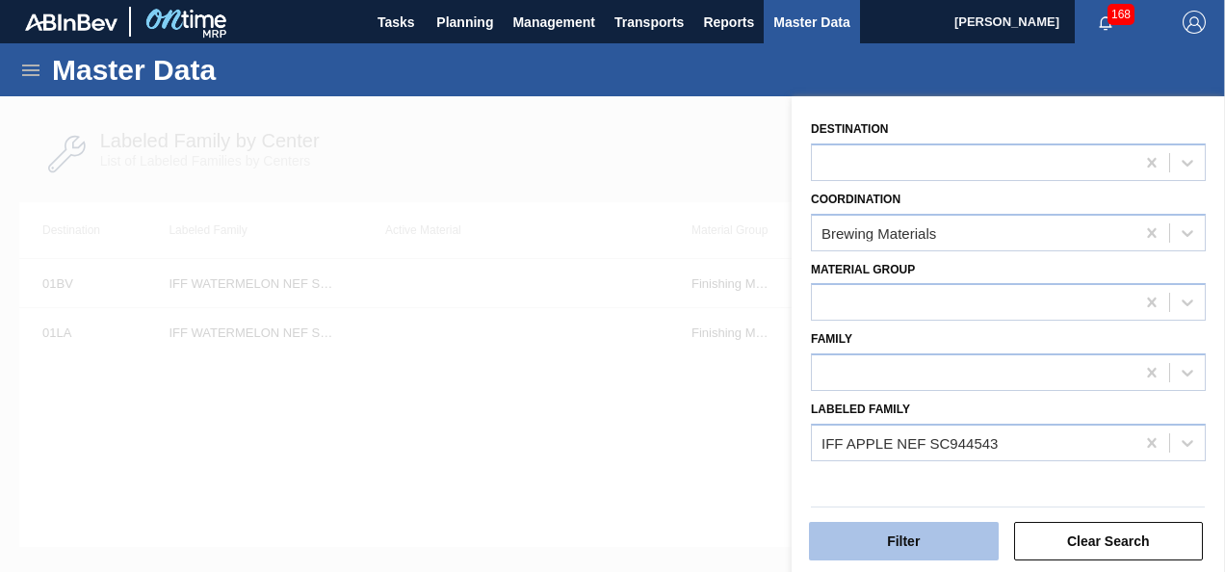
click at [897, 539] on button "Filter" at bounding box center [904, 541] width 190 height 39
